Goal: Navigation & Orientation: Find specific page/section

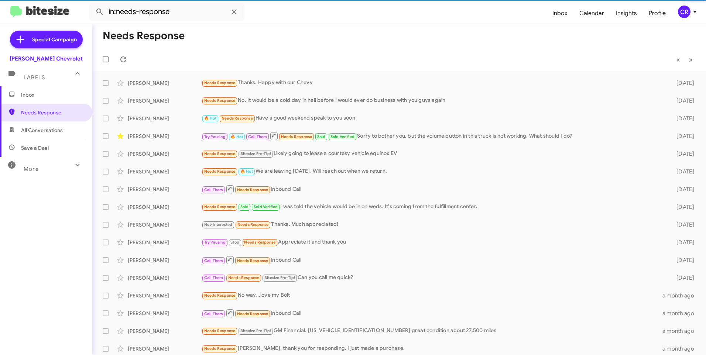
click at [47, 129] on span "All Conversations" at bounding box center [42, 130] width 42 height 7
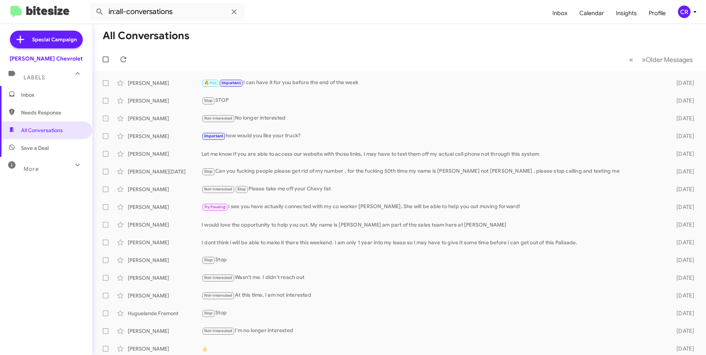
click at [35, 148] on span "Save a Deal" at bounding box center [35, 147] width 28 height 7
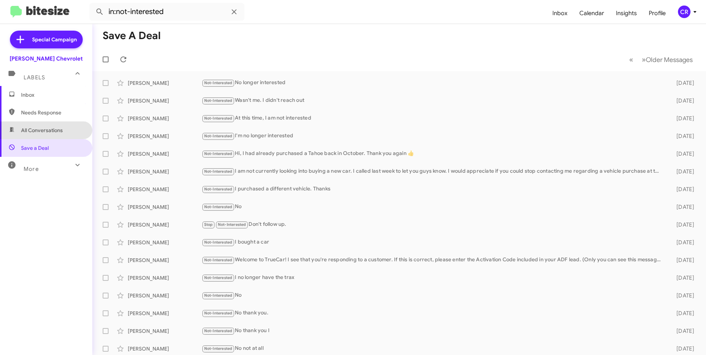
click at [55, 125] on span "All Conversations" at bounding box center [46, 131] width 92 height 18
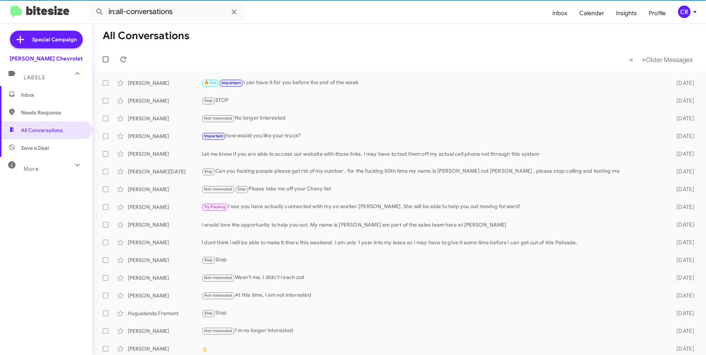
click at [49, 114] on span "Needs Response" at bounding box center [52, 112] width 63 height 7
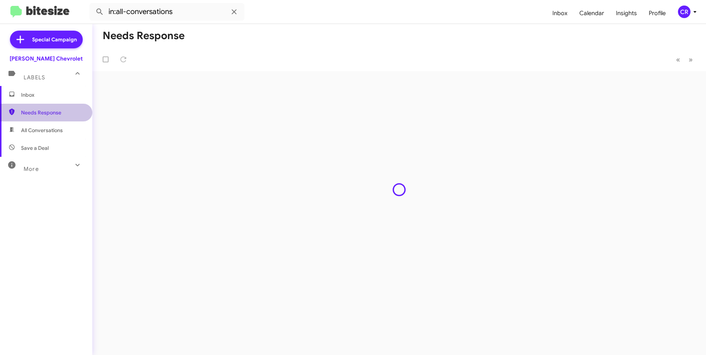
type input "in:needs-response"
